Goal: Transaction & Acquisition: Purchase product/service

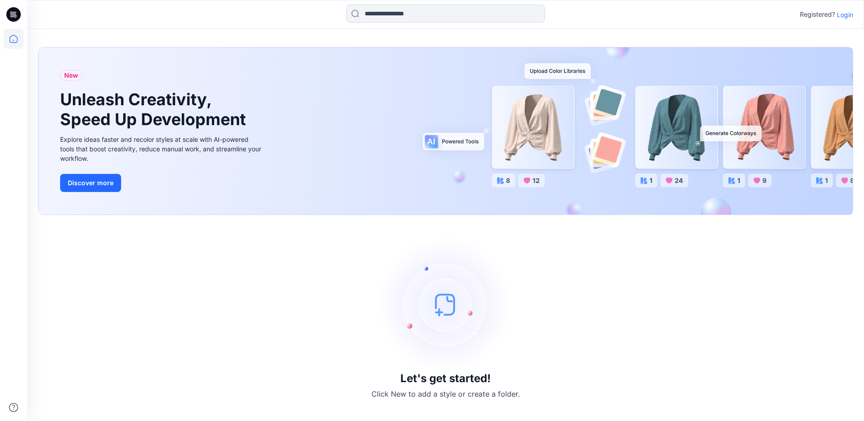
click at [845, 10] on p "Login" at bounding box center [845, 14] width 16 height 9
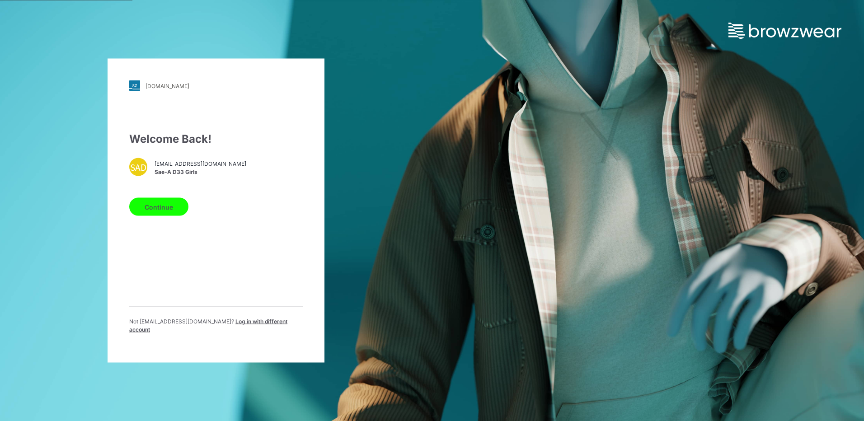
drag, startPoint x: 170, startPoint y: 173, endPoint x: 159, endPoint y: 182, distance: 13.8
click at [170, 173] on span "Sae-A D33 Girls" at bounding box center [200, 172] width 92 height 8
click at [165, 215] on button "Continue" at bounding box center [158, 207] width 59 height 18
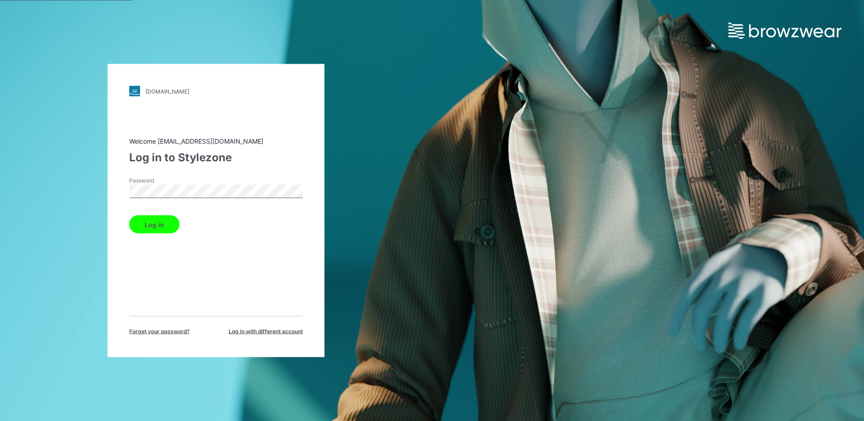
click at [150, 231] on button "Log in" at bounding box center [154, 224] width 50 height 18
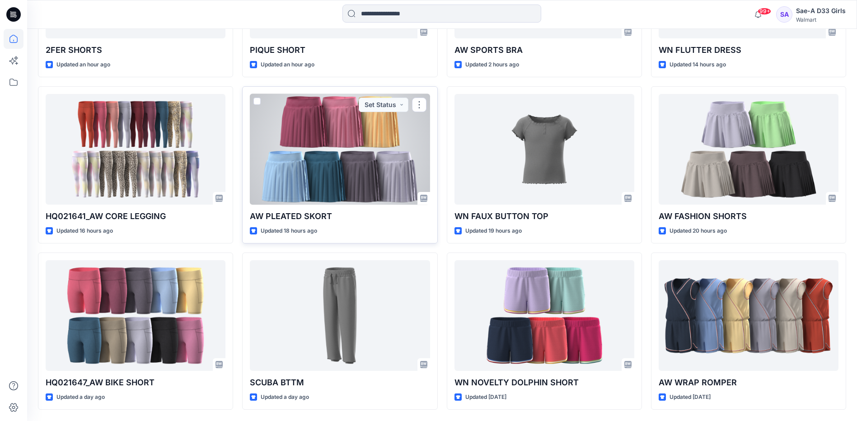
scroll to position [424, 0]
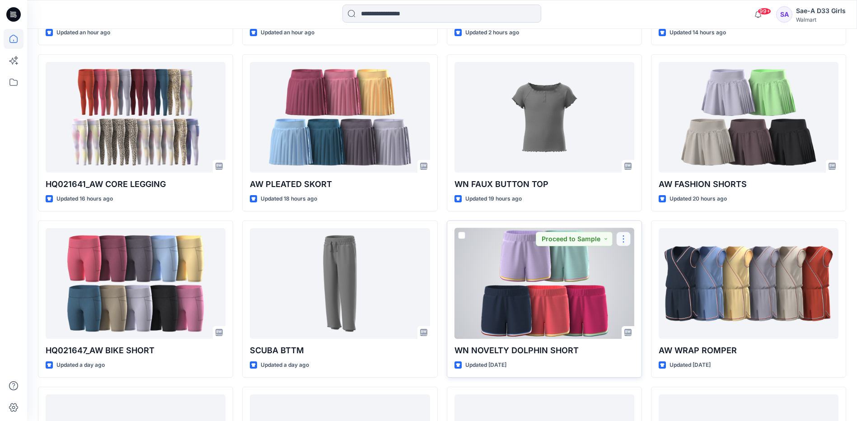
click at [625, 240] on button "button" at bounding box center [623, 239] width 14 height 14
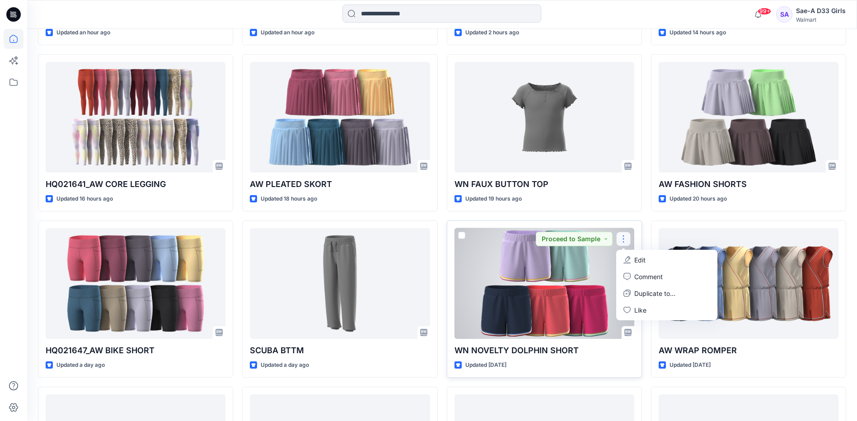
click at [586, 350] on p "WN NOVELTY DOLPHIN SHORT" at bounding box center [544, 350] width 180 height 13
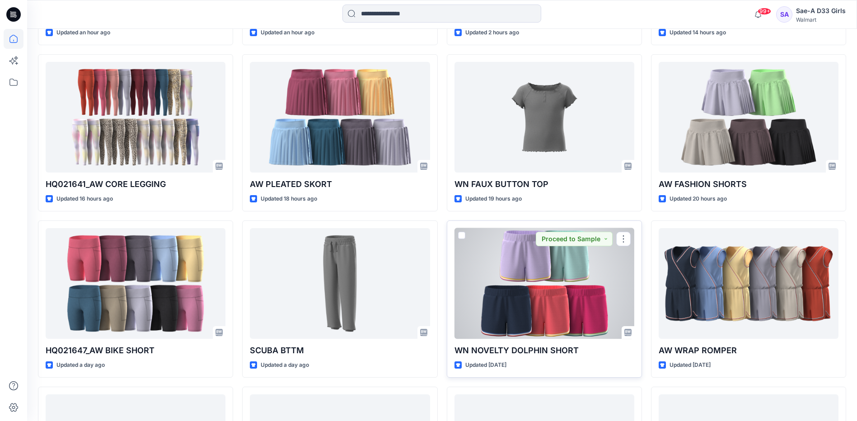
click at [588, 310] on div at bounding box center [544, 283] width 180 height 111
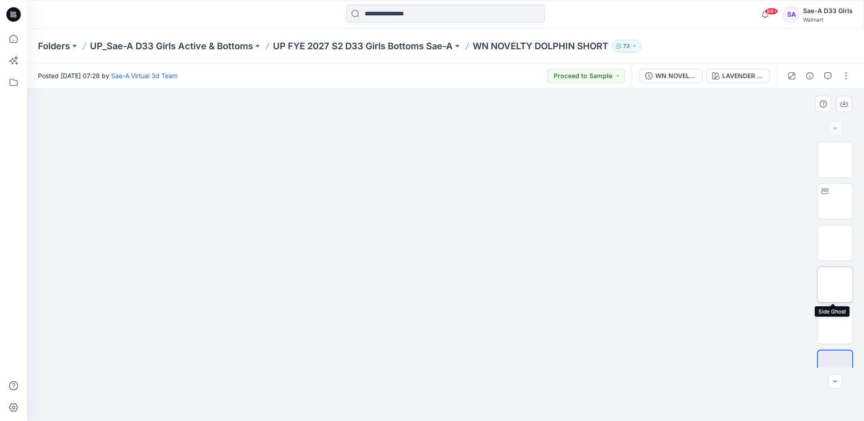
click at [835, 285] on img at bounding box center [835, 285] width 0 height 0
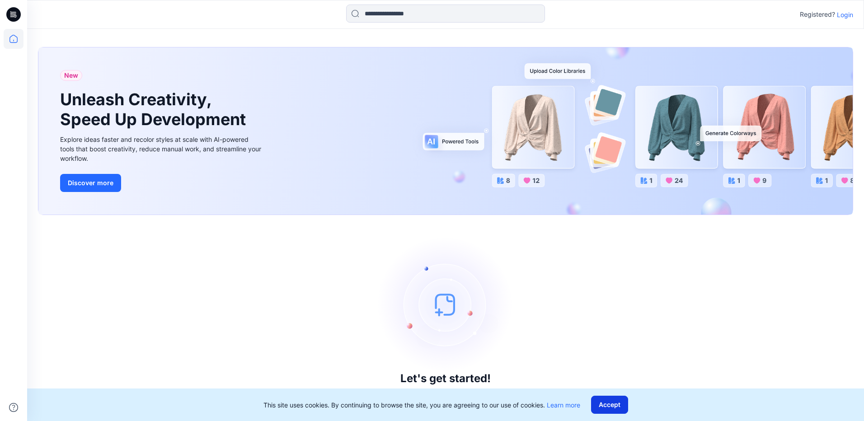
click at [623, 402] on button "Accept" at bounding box center [609, 405] width 37 height 18
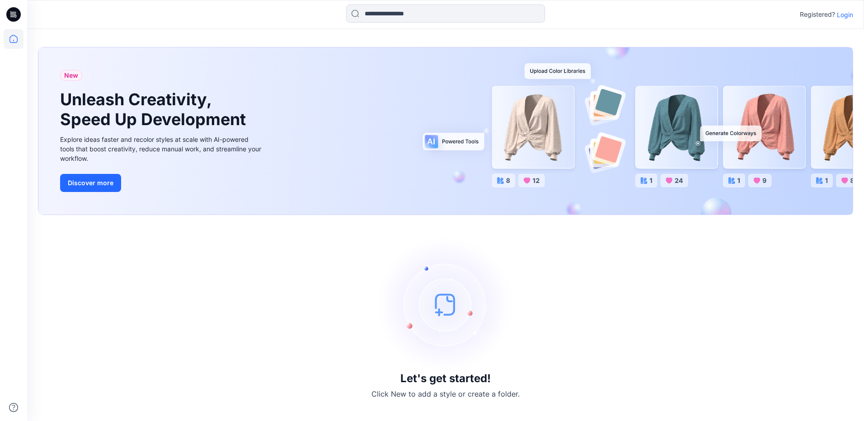
click at [593, 279] on div "Let's get started! Click New to add a style or create a folder." at bounding box center [445, 318] width 815 height 184
click at [647, 336] on div "Let's get started! Click New to add a style or create a folder." at bounding box center [445, 318] width 815 height 184
